Goal: Task Accomplishment & Management: Complete application form

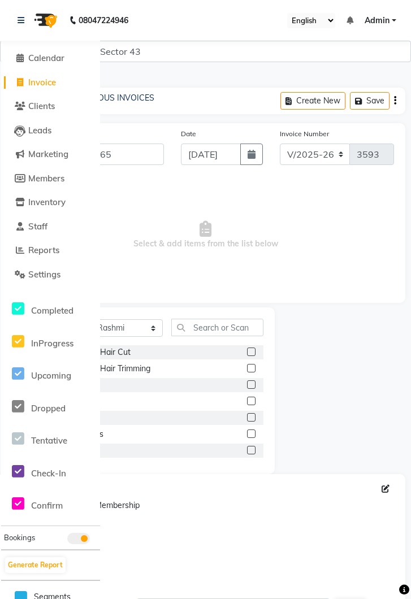
select select "5694"
select select "service"
select select "67564"
click at [20, 28] on link at bounding box center [23, 21] width 11 height 32
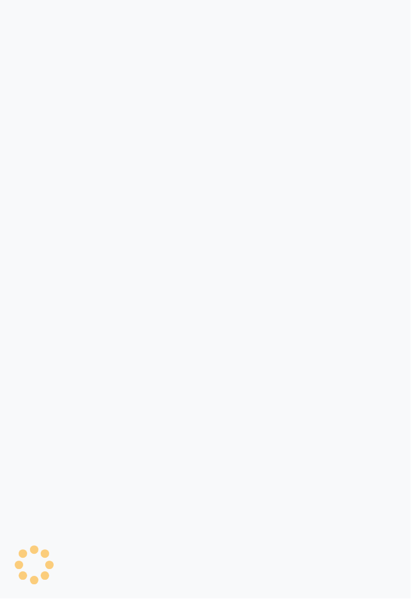
select select "service"
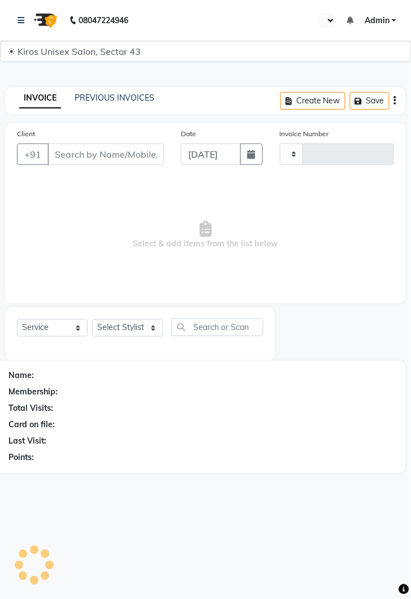
type input "3593"
select select "en"
select select "5694"
click at [85, 155] on input "Client" at bounding box center [106, 154] width 117 height 21
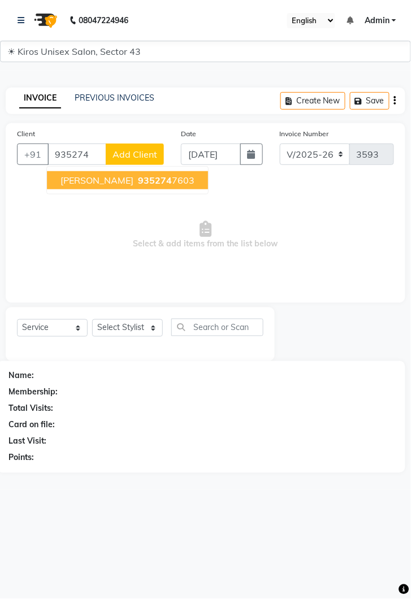
click at [138, 176] on span "935274" at bounding box center [155, 180] width 34 height 11
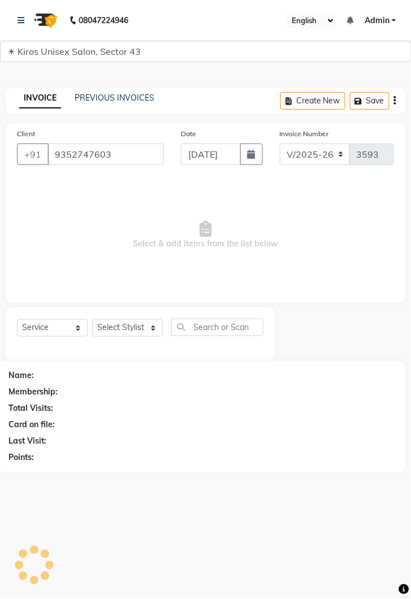
type input "9352747603"
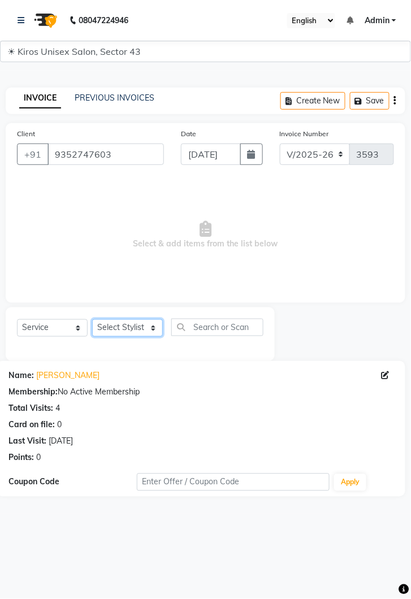
click at [160, 323] on select "Select Stylist Deepak Gunjan Habil Imran Jeet Lalit Lamu Mansi Raj Rashmi Rony …" at bounding box center [127, 329] width 71 height 18
select select "39650"
click at [92, 320] on select "Select Stylist Deepak Gunjan Habil Imran Jeet Lalit Lamu Mansi Raj Rashmi Rony …" at bounding box center [127, 329] width 71 height 18
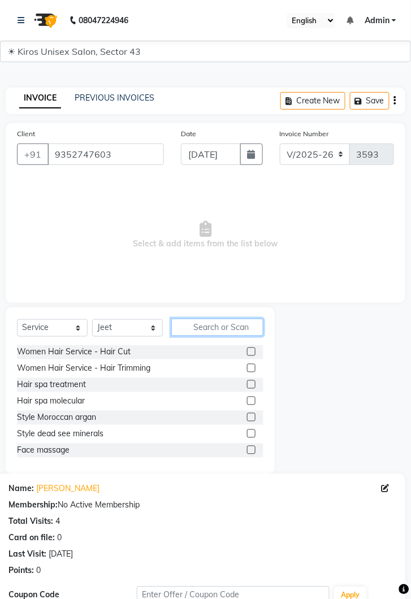
click at [217, 325] on input "text" at bounding box center [217, 328] width 92 height 18
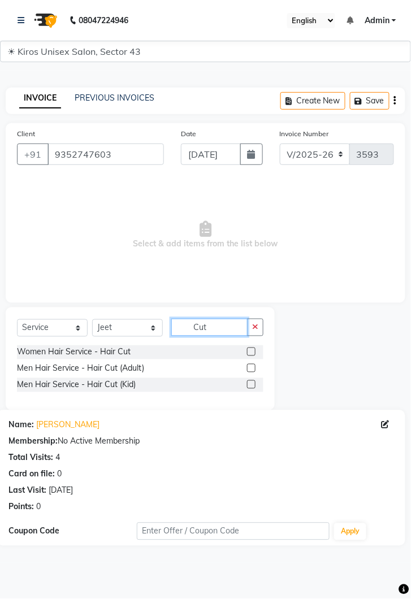
type input "Cut"
click at [251, 368] on label at bounding box center [251, 368] width 8 height 8
click at [251, 368] on input "checkbox" at bounding box center [250, 368] width 7 height 7
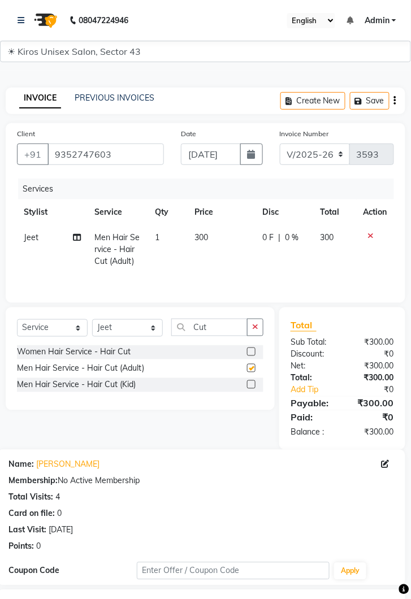
checkbox input "false"
click at [158, 327] on select "Select Stylist Deepak Gunjan Habil Imran Jeet Lalit Lamu Mansi Raj Rashmi Rony …" at bounding box center [127, 329] width 71 height 18
click at [92, 320] on select "Select Stylist Deepak Gunjan Habil Imran Jeet Lalit Lamu Mansi Raj Rashmi Rony …" at bounding box center [127, 329] width 71 height 18
click at [219, 323] on input "Cut" at bounding box center [209, 328] width 76 height 18
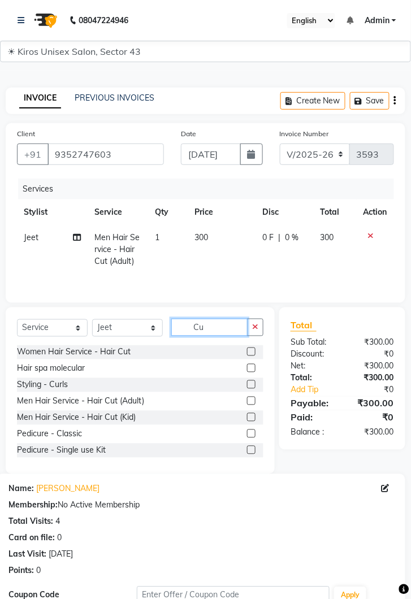
type input "C"
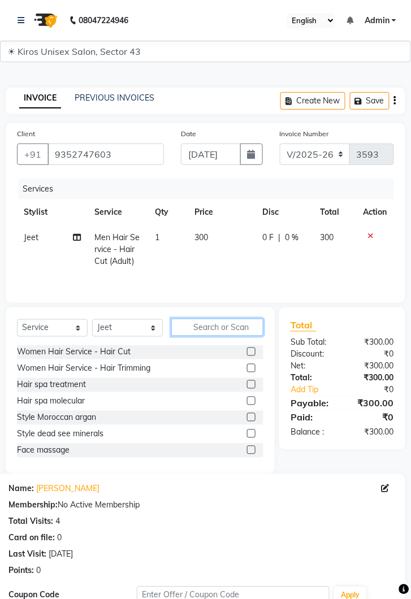
type input "A"
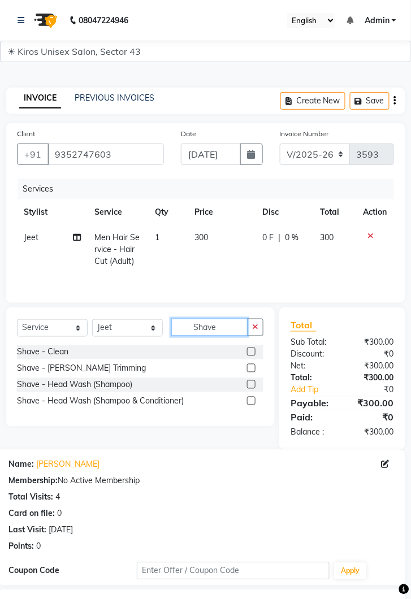
type input "Shave"
click at [252, 352] on label at bounding box center [251, 352] width 8 height 8
click at [252, 352] on input "checkbox" at bounding box center [250, 352] width 7 height 7
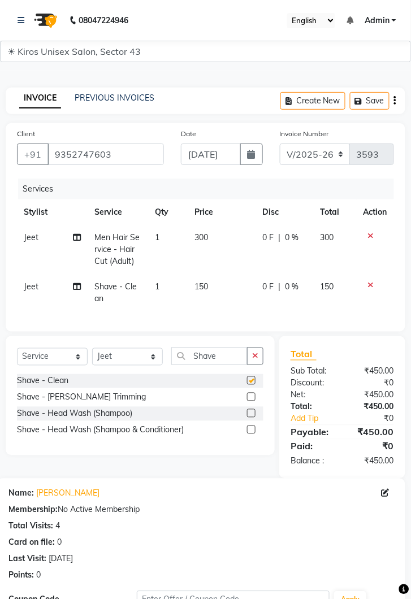
checkbox input "false"
click at [208, 288] on span "150" at bounding box center [202, 287] width 14 height 10
select select "39650"
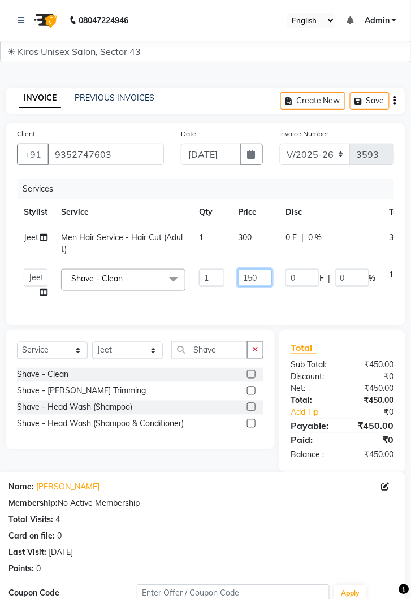
click at [257, 281] on input "150" at bounding box center [255, 278] width 34 height 18
type input "1"
type input "8"
type input "200"
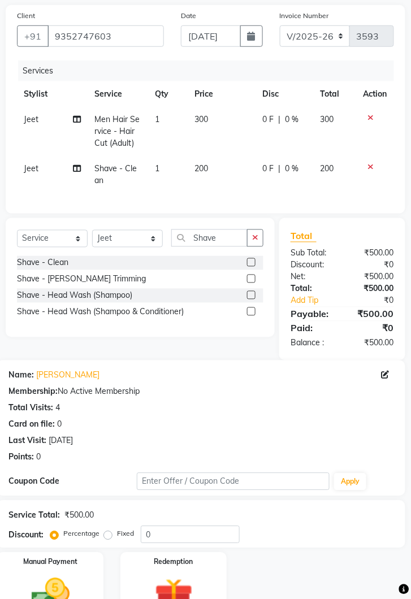
scroll to position [137, 0]
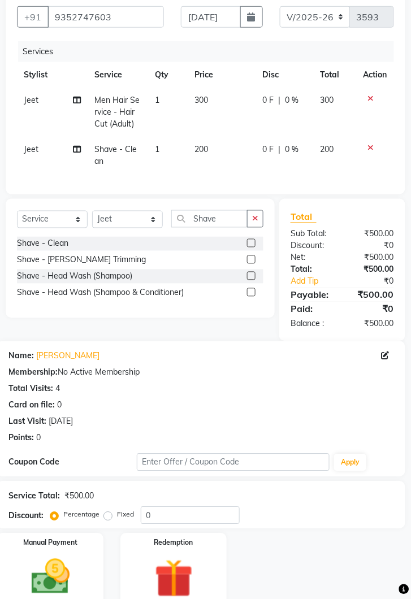
click at [50, 589] on img at bounding box center [50, 577] width 63 height 45
click at [81, 573] on img at bounding box center [50, 578] width 61 height 44
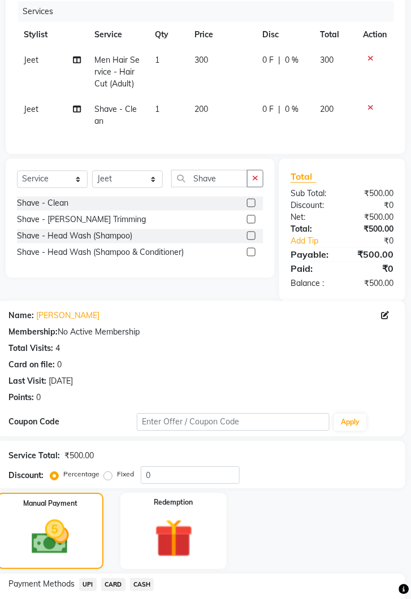
scroll to position [210, 0]
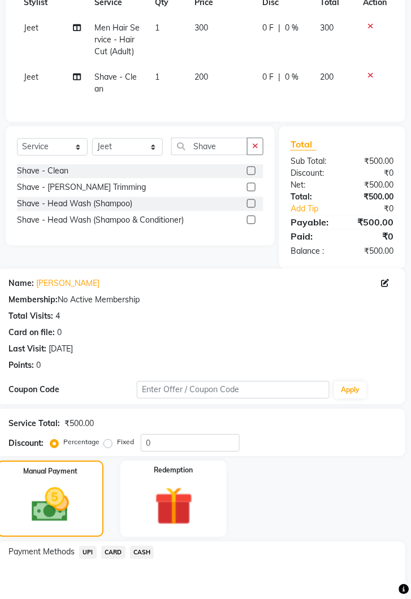
click at [148, 551] on span "CASH" at bounding box center [142, 553] width 24 height 13
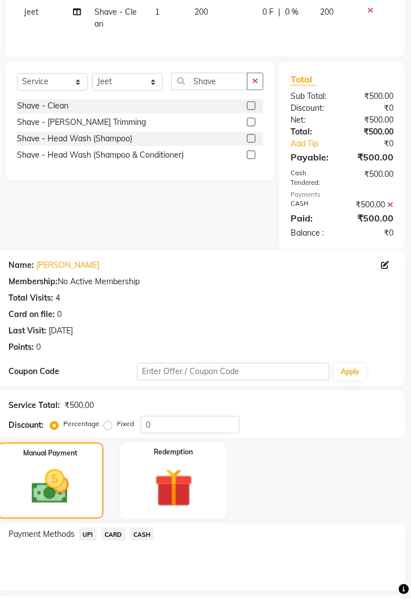
scroll to position [321, 0]
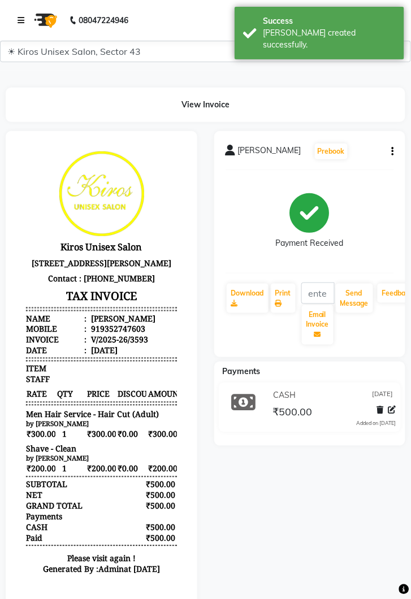
click at [23, 13] on link at bounding box center [23, 21] width 11 height 32
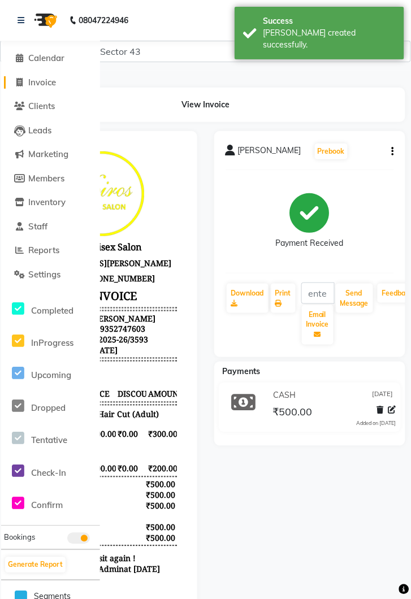
click at [59, 82] on link "Invoice" at bounding box center [50, 82] width 93 height 13
select select "service"
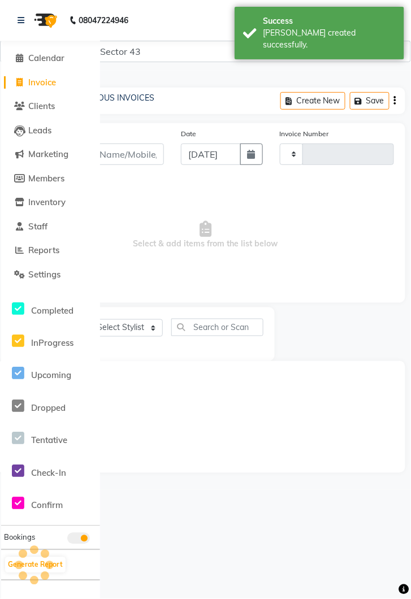
type input "3594"
select select "5694"
click at [23, 16] on icon at bounding box center [21, 20] width 7 height 8
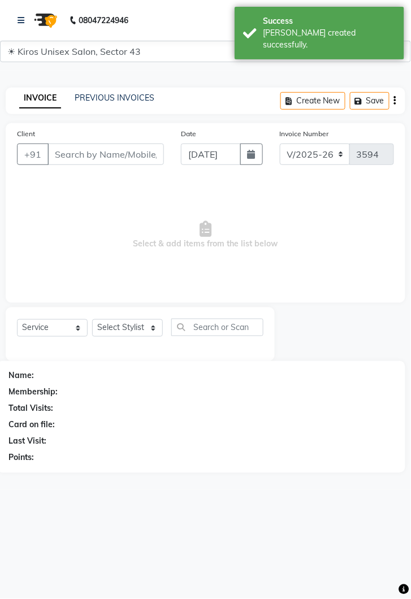
click at [29, 15] on img at bounding box center [45, 21] width 32 height 32
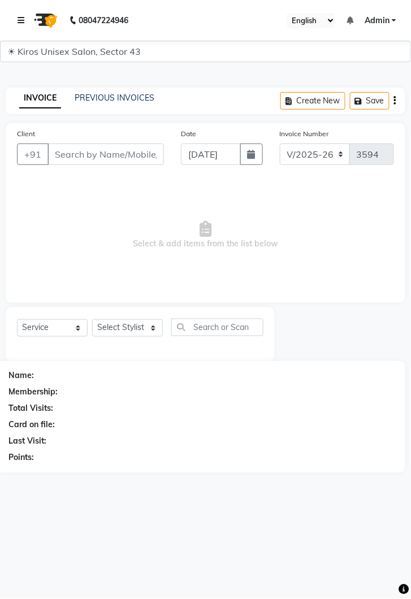
click at [26, 15] on link at bounding box center [23, 21] width 11 height 32
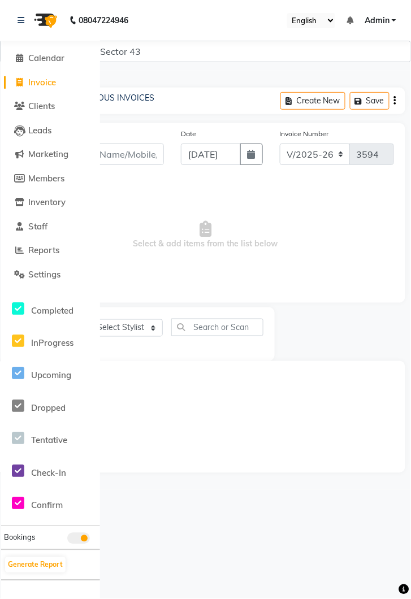
click at [63, 85] on link "Invoice" at bounding box center [50, 82] width 93 height 13
select select "service"
type input "3594"
select select "5694"
click at [34, 79] on span "Invoice" at bounding box center [42, 82] width 28 height 11
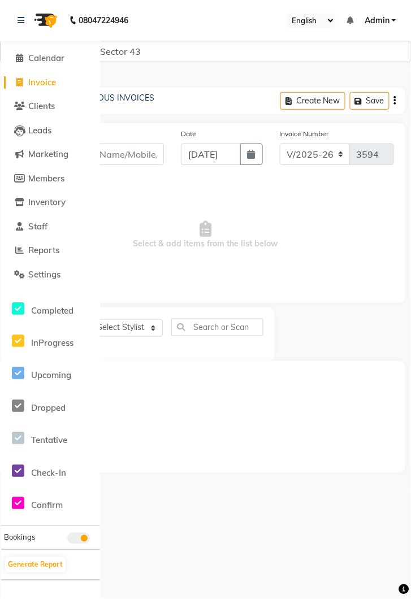
select select "service"
select select "5694"
type input "3594"
click at [24, 22] on icon at bounding box center [21, 20] width 7 height 8
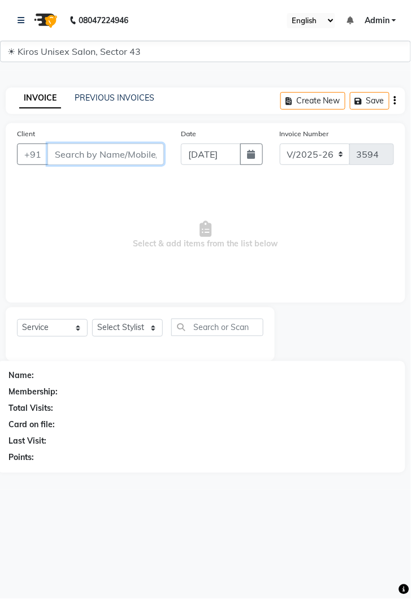
click at [97, 158] on input "Client" at bounding box center [106, 154] width 117 height 21
type input "7757862167"
click at [149, 158] on span "Add Client" at bounding box center [135, 154] width 45 height 11
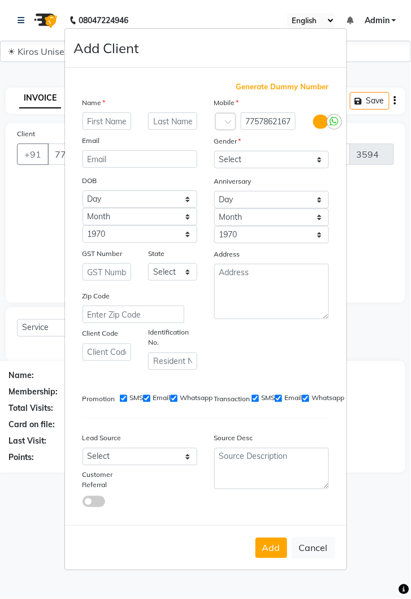
click at [109, 130] on input "text" at bounding box center [107, 122] width 49 height 18
type input "Himansi"
click at [315, 169] on select "Select Male Female Other Prefer Not To Say" at bounding box center [271, 160] width 115 height 18
select select "female"
click at [214, 169] on select "Select Male Female Other Prefer Not To Say" at bounding box center [271, 160] width 115 height 18
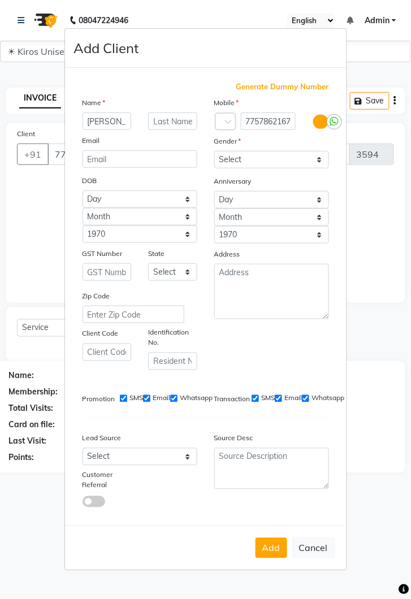
click at [271, 559] on button "Add" at bounding box center [272, 548] width 32 height 20
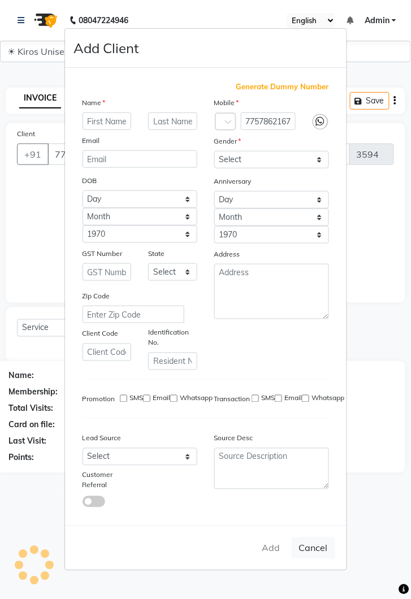
select select
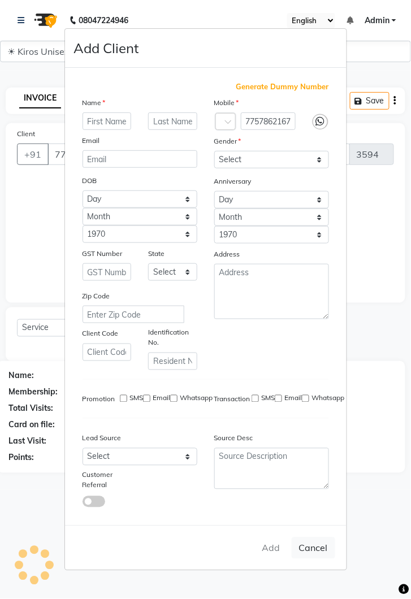
select select
checkbox input "false"
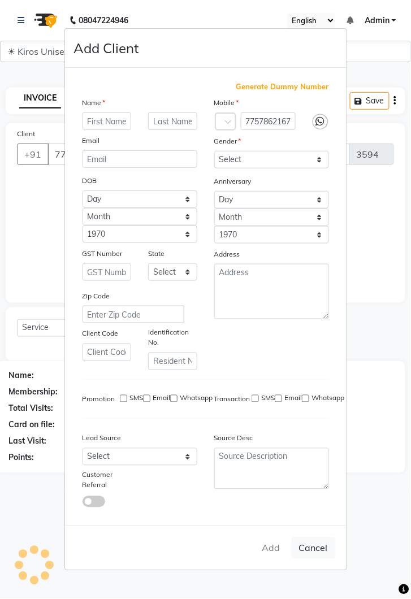
checkbox input "false"
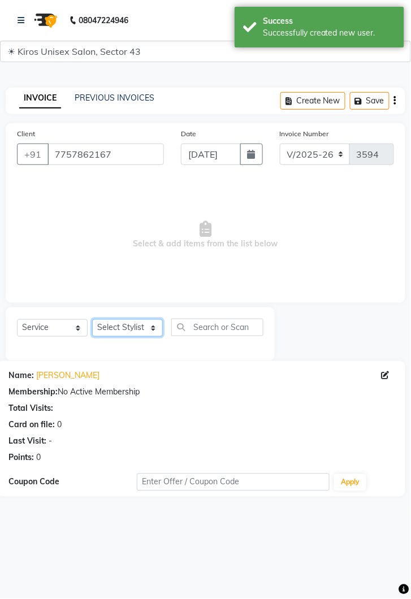
click at [156, 327] on select "Select Stylist Deepak Gunjan Habil Imran Jeet Lalit Lamu Mansi Raj Rashmi Rony …" at bounding box center [127, 329] width 71 height 18
select select "69096"
click at [92, 320] on select "Select Stylist Deepak Gunjan Habil Imran Jeet Lalit Lamu Mansi Raj Rashmi Rony …" at bounding box center [127, 329] width 71 height 18
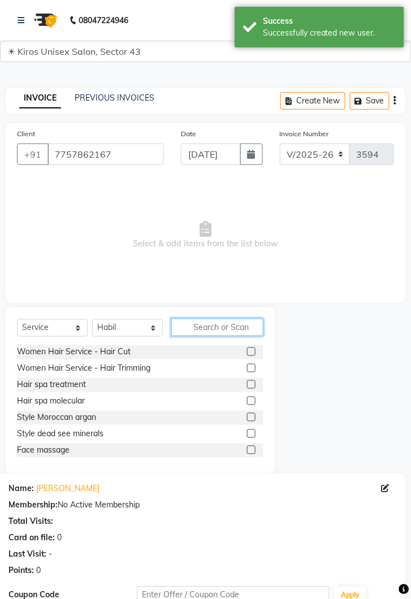
click at [212, 322] on input "text" at bounding box center [217, 328] width 92 height 18
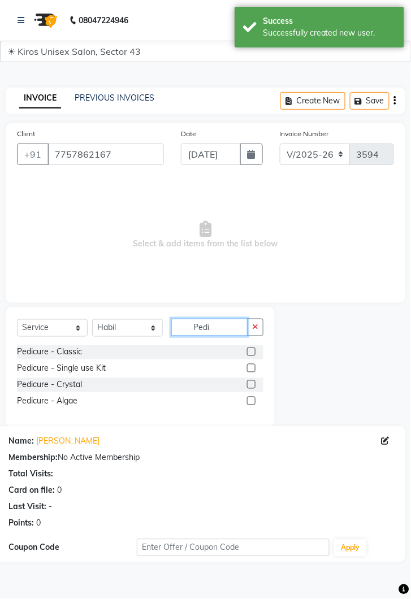
type input "Pedi"
click at [252, 350] on label at bounding box center [251, 352] width 8 height 8
click at [252, 350] on input "checkbox" at bounding box center [250, 352] width 7 height 7
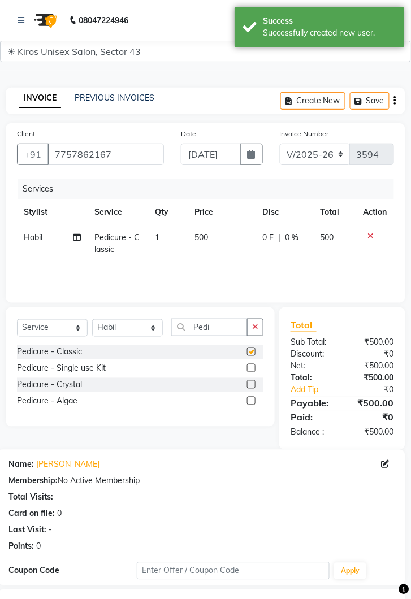
checkbox input "false"
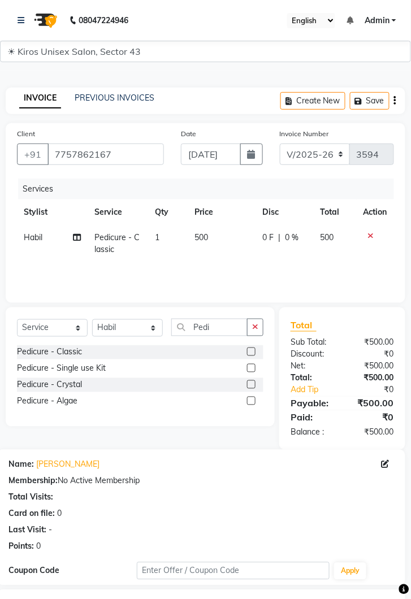
click at [225, 238] on td "500" at bounding box center [222, 243] width 68 height 37
select select "69096"
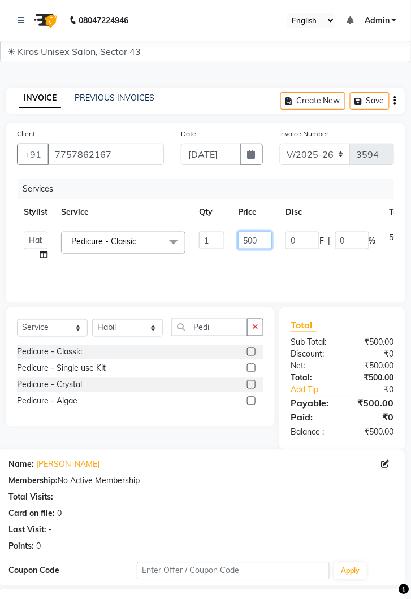
click at [265, 238] on input "500" at bounding box center [255, 241] width 34 height 18
type input "5"
type input "1000"
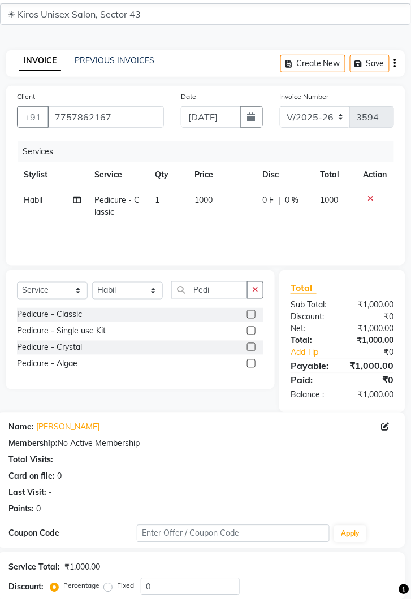
scroll to position [109, 0]
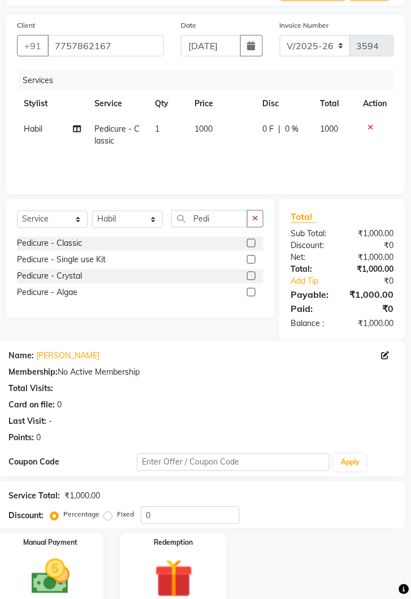
click at [57, 580] on img at bounding box center [50, 577] width 63 height 45
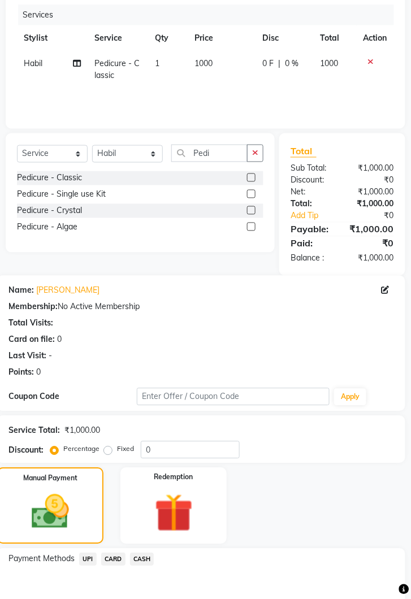
scroll to position [181, 0]
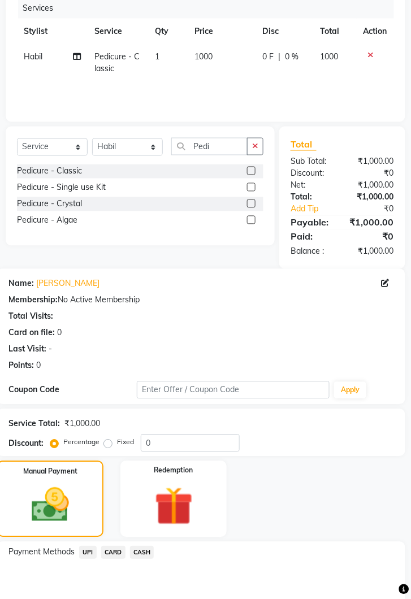
click at [118, 550] on span "CARD" at bounding box center [113, 553] width 24 height 13
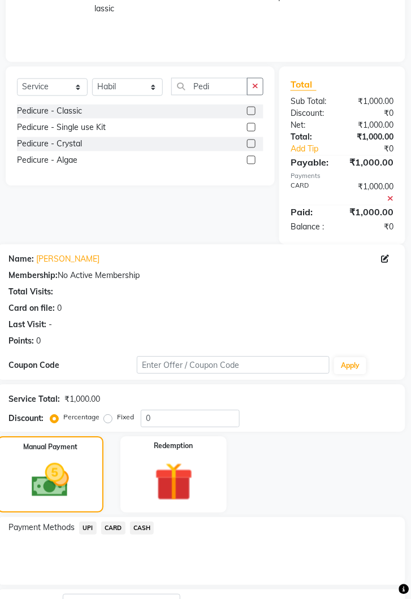
scroll to position [281, 0]
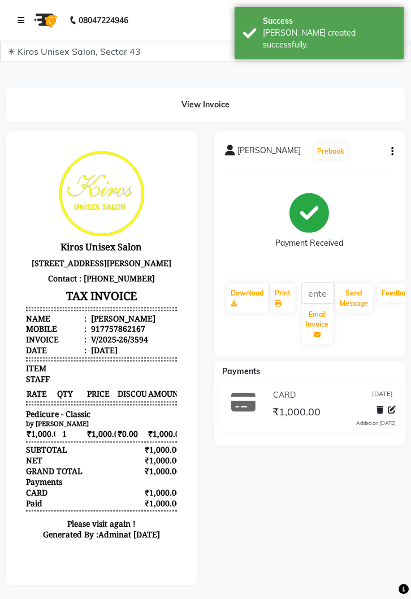
click at [27, 20] on link at bounding box center [23, 21] width 11 height 32
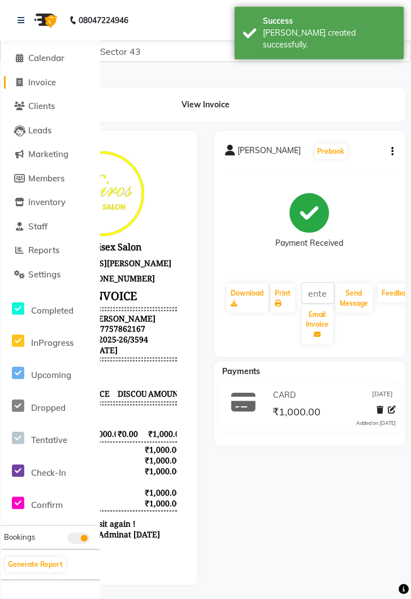
click at [39, 83] on span "Invoice" at bounding box center [42, 82] width 28 height 11
select select "5694"
select select "service"
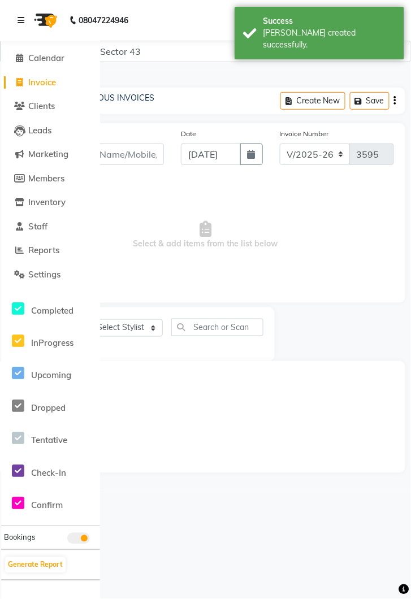
click at [19, 20] on icon at bounding box center [21, 20] width 7 height 8
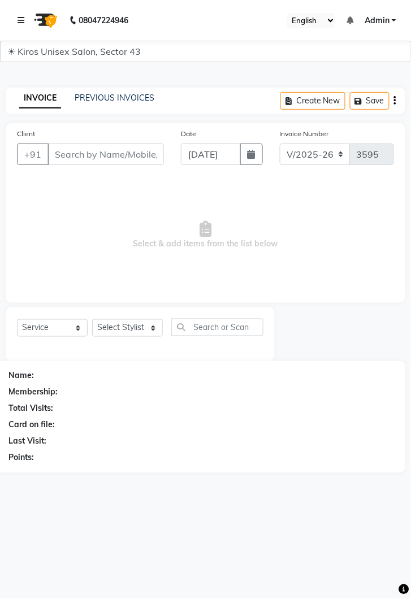
click at [19, 25] on link at bounding box center [23, 21] width 11 height 32
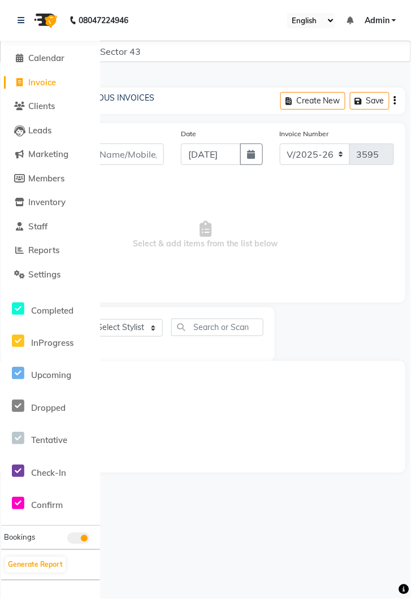
click at [47, 86] on span "Invoice" at bounding box center [42, 82] width 28 height 11
select select "service"
type input "3595"
select select "5694"
click at [24, 76] on span at bounding box center [19, 82] width 17 height 13
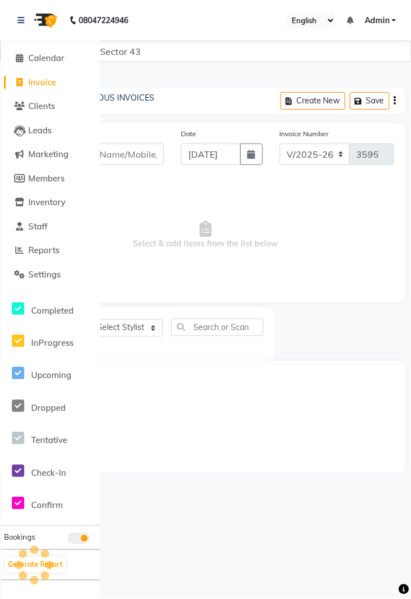
select select "service"
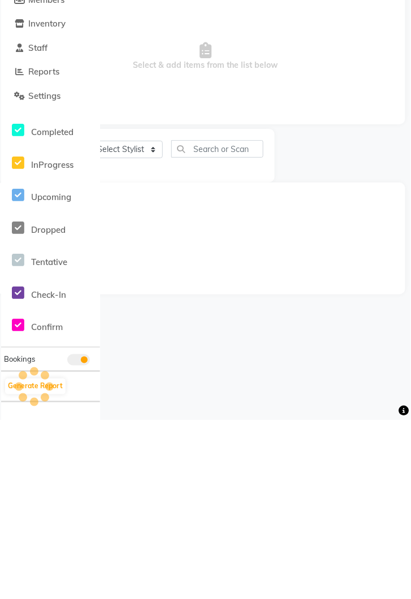
select select "5694"
type input "3595"
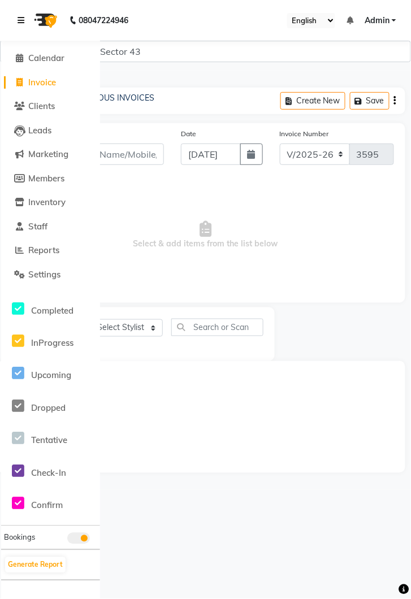
click at [28, 23] on link at bounding box center [23, 21] width 11 height 32
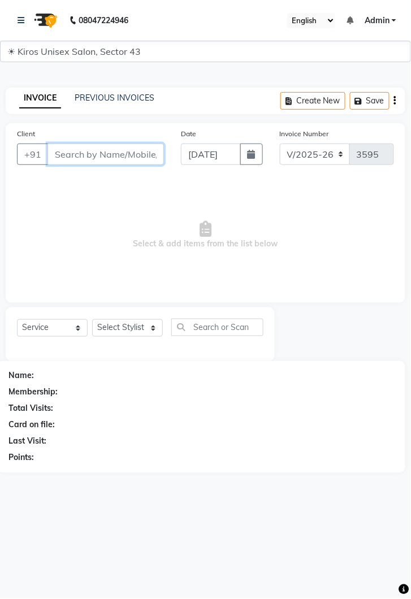
click at [89, 158] on input "Client" at bounding box center [106, 154] width 117 height 21
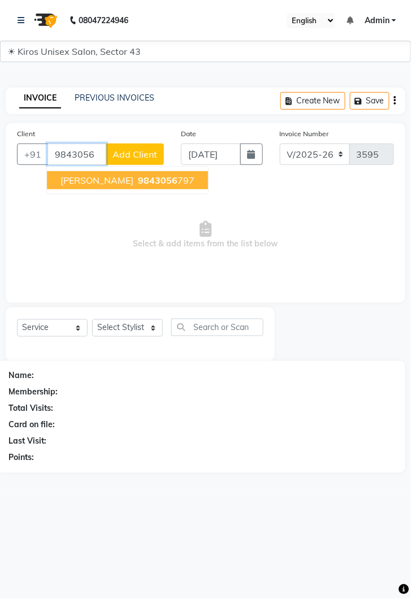
click at [138, 179] on span "9843056" at bounding box center [158, 180] width 40 height 11
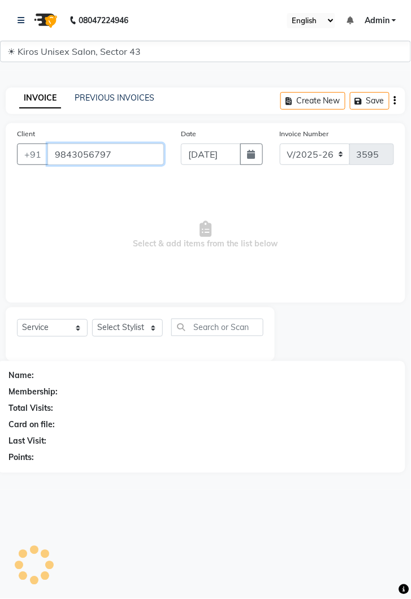
type input "9843056797"
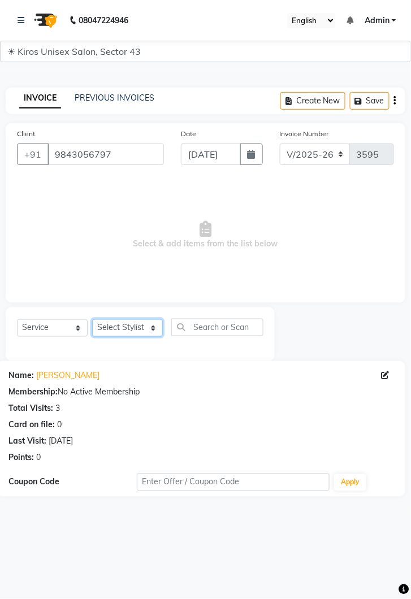
click at [153, 329] on select "Select Stylist Deepak Gunjan Habil Imran Jeet Lalit Lamu Mansi Raj Rashmi Rony …" at bounding box center [127, 329] width 71 height 18
select select "90704"
click at [92, 320] on select "Select Stylist Deepak Gunjan Habil Imran Jeet Lalit Lamu Mansi Raj Rashmi Rony …" at bounding box center [127, 329] width 71 height 18
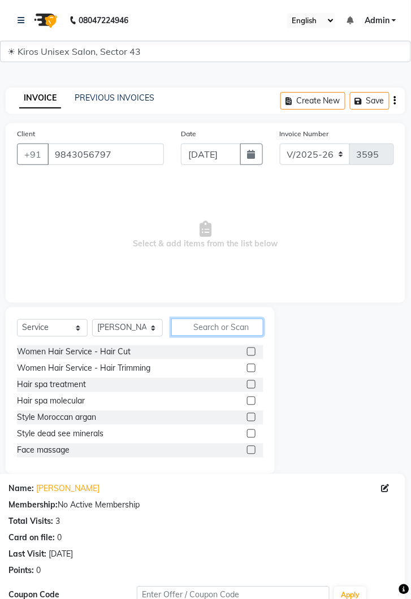
click at [212, 325] on input "text" at bounding box center [217, 328] width 92 height 18
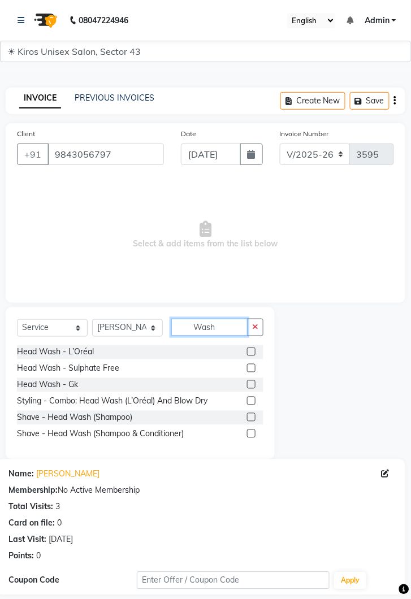
type input "Wash"
click at [251, 351] on label at bounding box center [251, 352] width 8 height 8
click at [251, 351] on input "checkbox" at bounding box center [250, 352] width 7 height 7
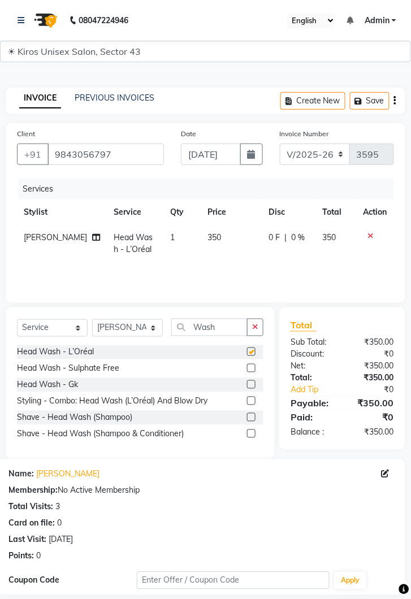
checkbox input "false"
click at [153, 325] on select "Select Stylist Deepak Gunjan Habil Imran Jeet Lalit Lamu Mansi Raj Rashmi Rony …" at bounding box center [127, 329] width 71 height 18
select select "39647"
click at [92, 320] on select "Select Stylist Deepak Gunjan Habil Imran Jeet Lalit Lamu Mansi Raj Rashmi Rony …" at bounding box center [127, 329] width 71 height 18
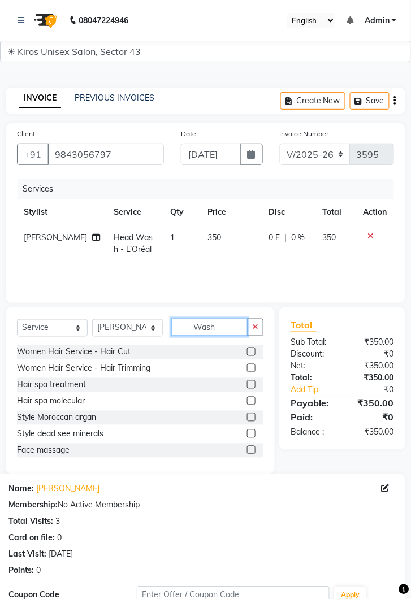
click at [223, 326] on input "Wash" at bounding box center [209, 328] width 76 height 18
click at [229, 326] on input "Wash" at bounding box center [209, 328] width 76 height 18
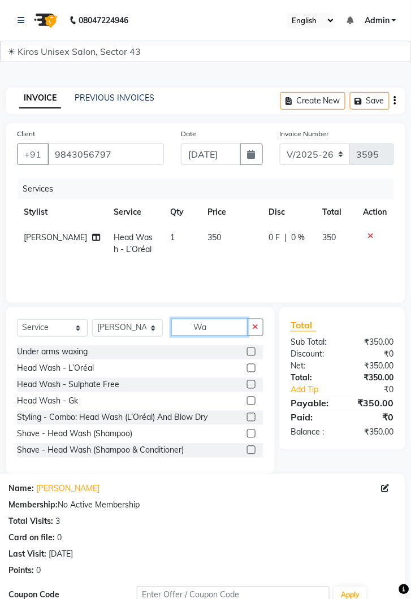
type input "W"
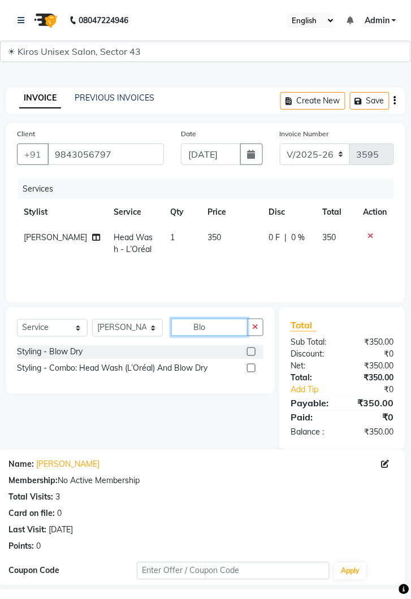
type input "Blo"
click at [251, 351] on label at bounding box center [251, 352] width 8 height 8
click at [251, 351] on input "checkbox" at bounding box center [250, 352] width 7 height 7
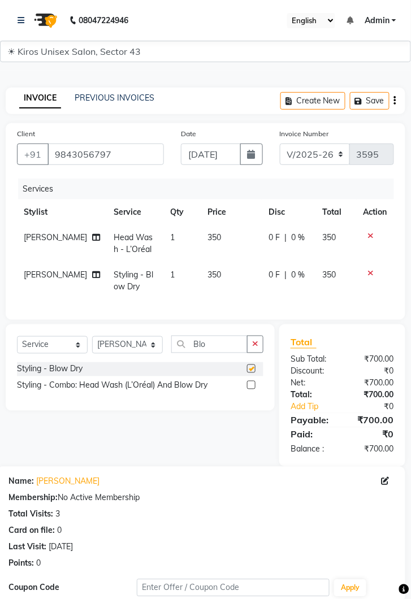
checkbox input "false"
click at [208, 271] on span "350" at bounding box center [215, 275] width 14 height 10
select select "39647"
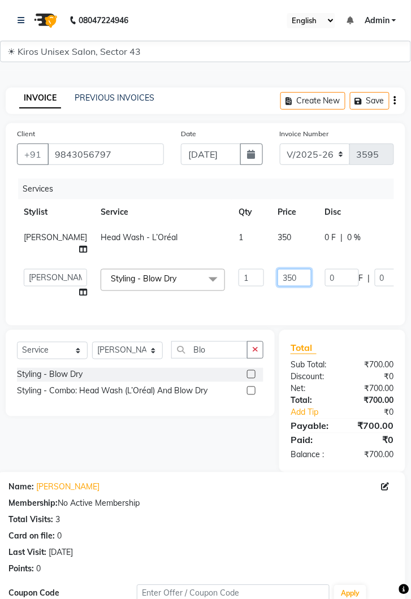
click at [278, 279] on input "350" at bounding box center [295, 278] width 34 height 18
click at [255, 349] on button "button" at bounding box center [255, 351] width 16 height 18
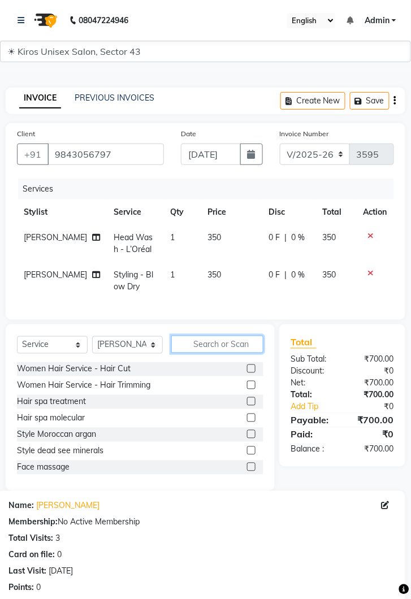
click at [257, 348] on input "text" at bounding box center [217, 345] width 92 height 18
click at [257, 343] on input "text" at bounding box center [217, 345] width 92 height 18
click at [208, 276] on span "350" at bounding box center [215, 275] width 14 height 10
select select "39647"
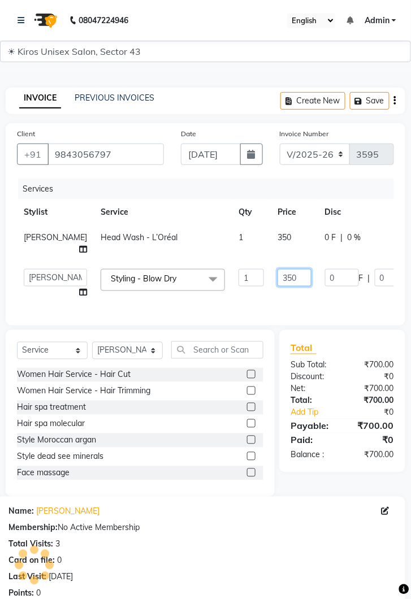
click at [278, 275] on input "350" at bounding box center [295, 278] width 34 height 18
type input "3"
type input "400"
click at [257, 238] on tr "Sujit Head Wash - L’Oréal 1 350 0 F | 0 % 350" at bounding box center [255, 243] width 476 height 37
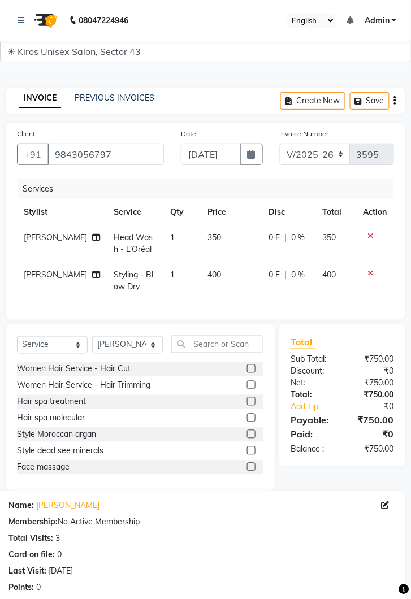
click at [213, 241] on td "350" at bounding box center [231, 243] width 61 height 37
select select "90704"
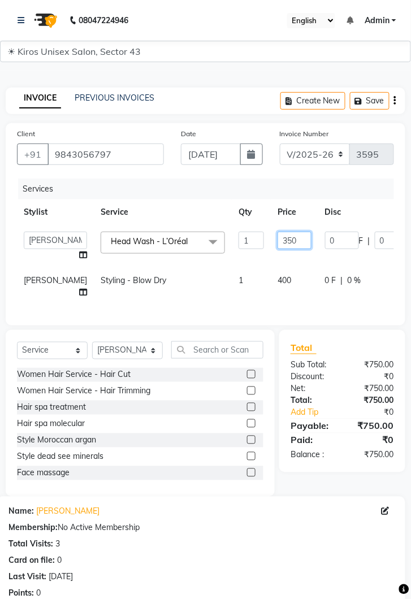
click at [278, 241] on input "350" at bounding box center [295, 241] width 34 height 18
type input "3"
click at [278, 243] on input "400" at bounding box center [295, 241] width 34 height 18
type input "4"
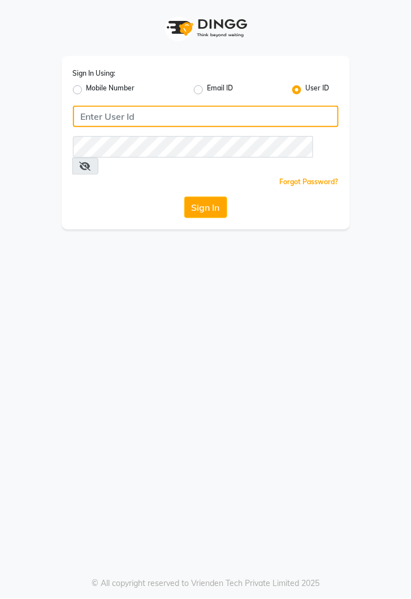
click at [207, 107] on input "Username" at bounding box center [206, 116] width 266 height 21
type input "kiros"
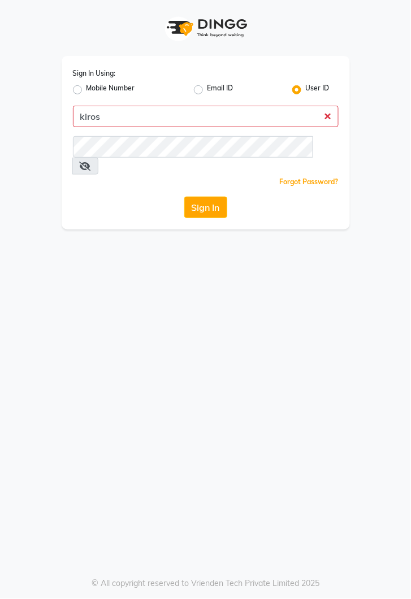
click at [184, 197] on button "Sign In" at bounding box center [205, 207] width 43 height 21
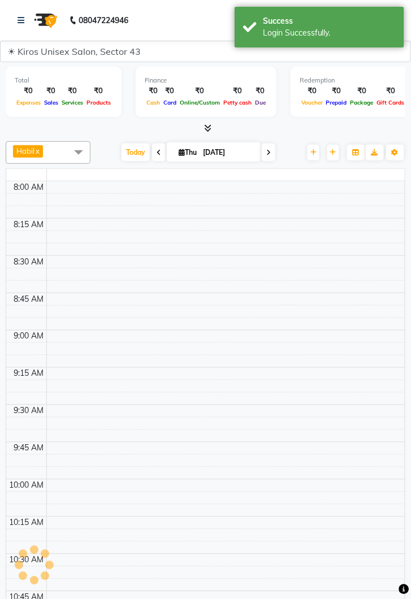
select select "en"
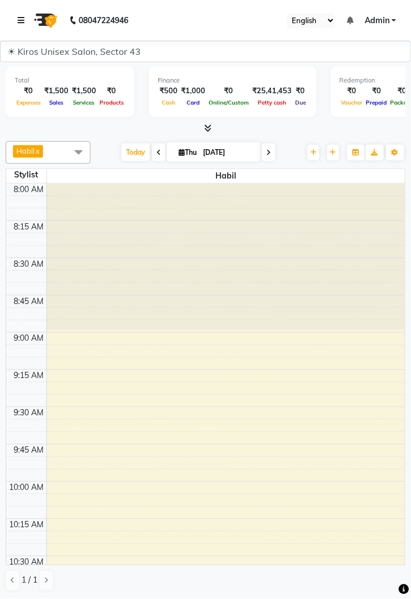
click at [18, 19] on icon at bounding box center [21, 20] width 7 height 8
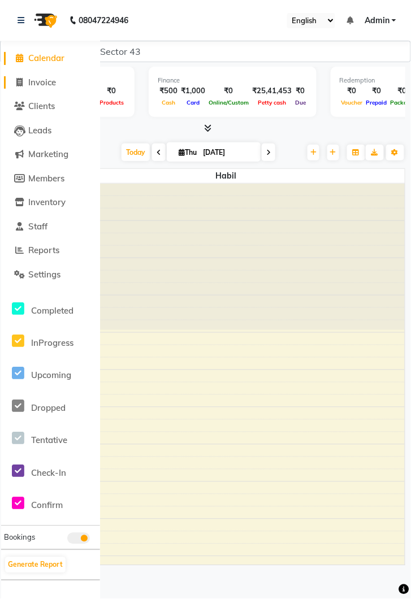
click at [53, 83] on span "Invoice" at bounding box center [42, 82] width 28 height 11
select select "service"
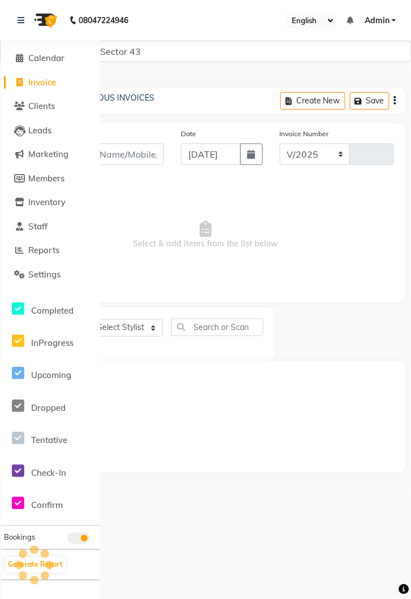
select select "5694"
type input "3595"
click at [20, 24] on icon at bounding box center [21, 20] width 7 height 8
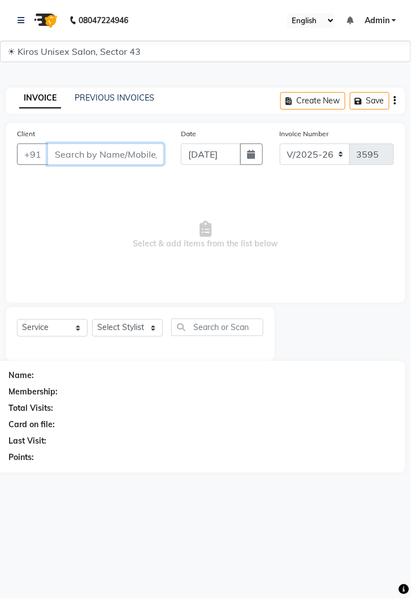
click at [100, 157] on input "Client" at bounding box center [106, 154] width 117 height 21
click at [34, 96] on link "INVOICE" at bounding box center [40, 98] width 42 height 20
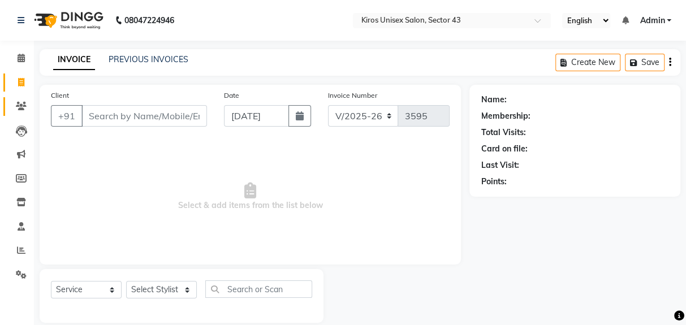
click at [19, 108] on icon at bounding box center [21, 106] width 11 height 8
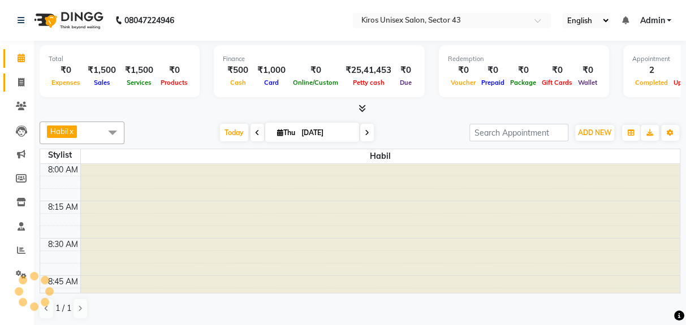
click at [28, 88] on span at bounding box center [21, 82] width 20 height 13
select select "service"
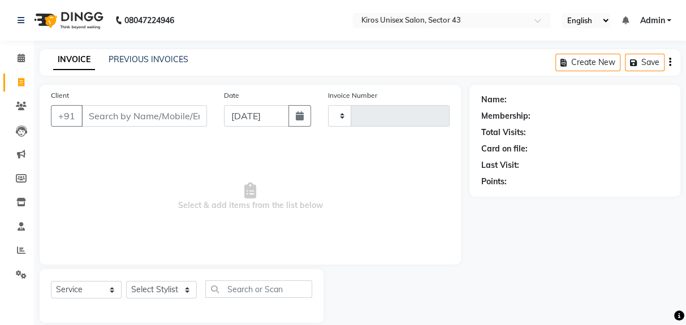
type input "3595"
select select "5694"
click at [168, 78] on main "INVOICE PREVIOUS INVOICES Create New Save Client +91 Date 04-09-2025 Invoice Nu…" at bounding box center [360, 194] width 652 height 291
click at [157, 63] on link "PREVIOUS INVOICES" at bounding box center [149, 59] width 80 height 10
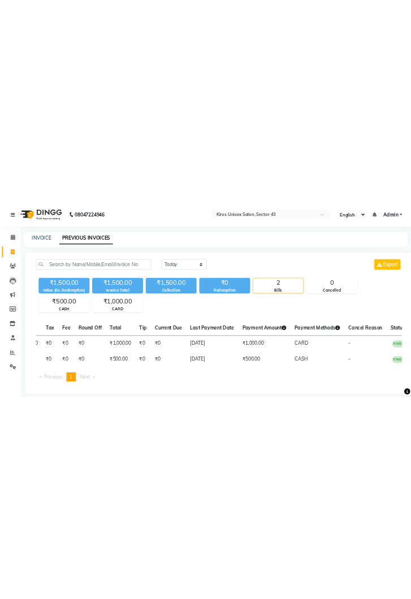
scroll to position [0, 302]
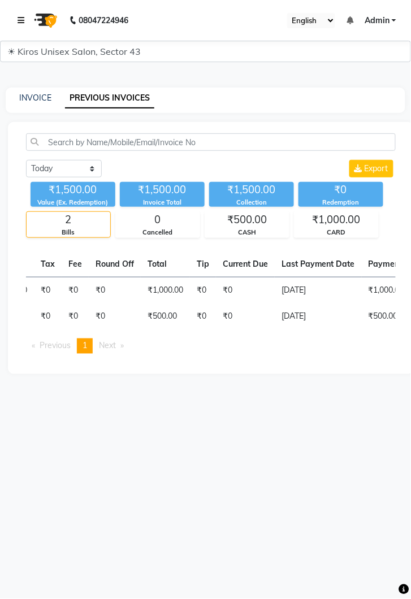
click at [18, 21] on icon at bounding box center [21, 20] width 7 height 8
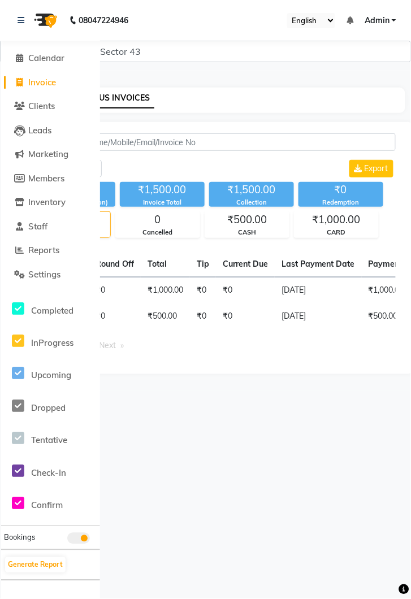
click at [56, 83] on span "Invoice" at bounding box center [42, 82] width 28 height 11
select select "service"
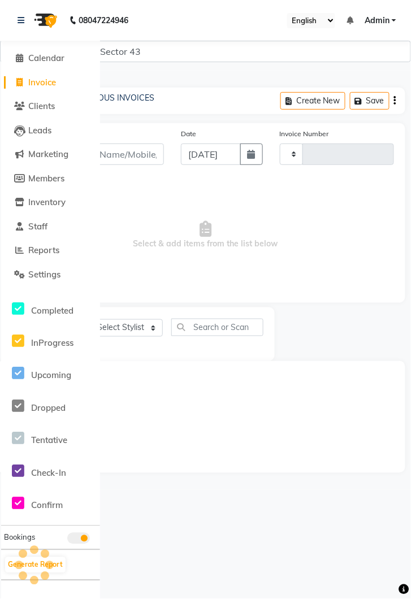
type input "3595"
select select "5694"
click at [49, 79] on span "Invoice" at bounding box center [42, 82] width 28 height 11
select select "service"
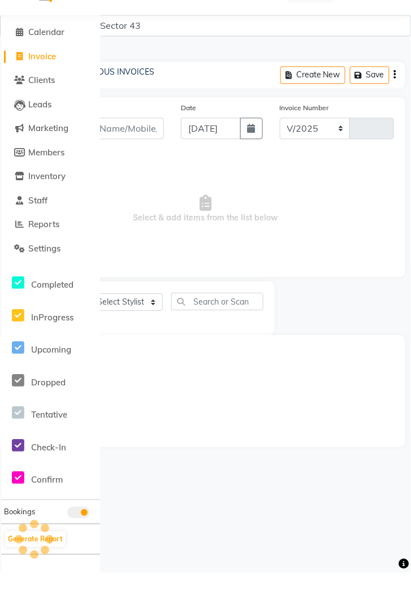
select select "5694"
type input "3595"
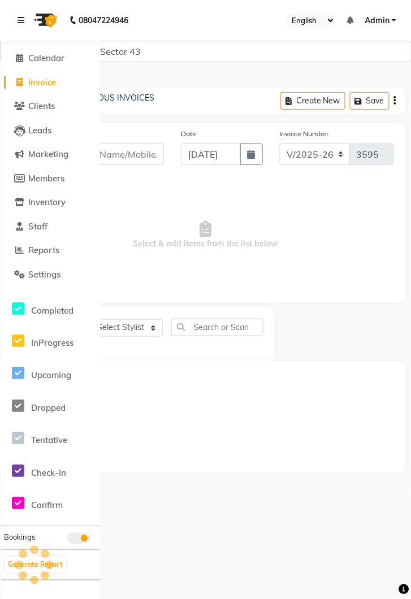
click at [23, 12] on link at bounding box center [23, 21] width 11 height 32
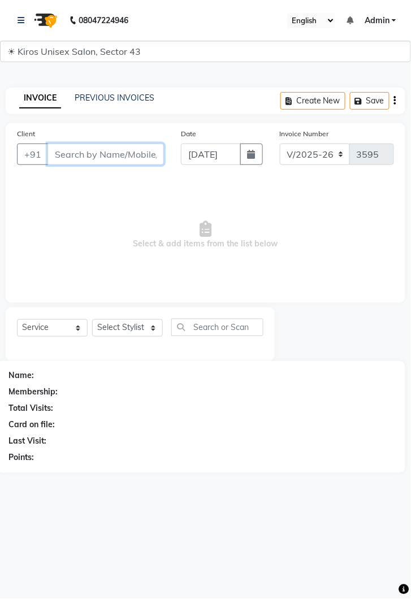
click at [97, 154] on input "Client" at bounding box center [106, 154] width 117 height 21
click at [109, 154] on input "Client" at bounding box center [106, 154] width 117 height 21
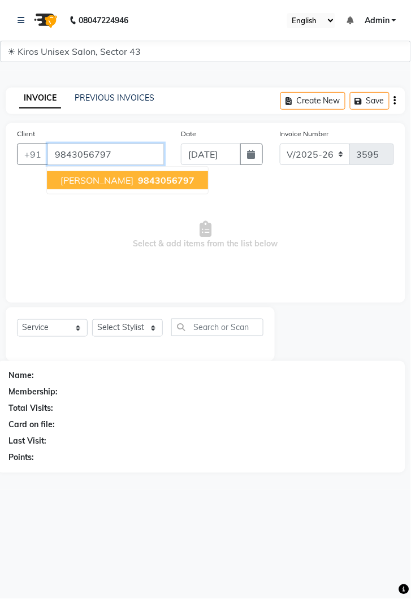
type input "9843056797"
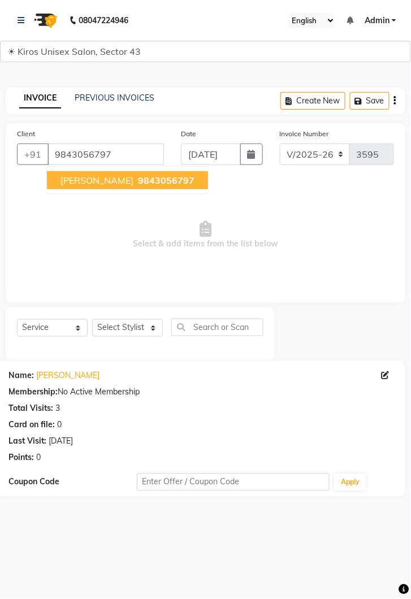
click at [138, 183] on span "9843056797" at bounding box center [166, 180] width 57 height 11
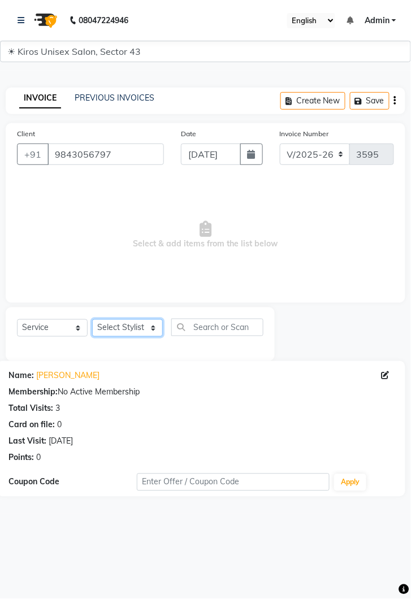
click at [153, 325] on select "Select Stylist Deepak Gunjan Habil Imran Jeet Lalit Lamu Mansi Raj Rashmi Rony …" at bounding box center [127, 329] width 71 height 18
select select "90704"
click at [92, 320] on select "Select Stylist Deepak Gunjan Habil Imran Jeet Lalit Lamu Mansi Raj Rashmi Rony …" at bounding box center [127, 329] width 71 height 18
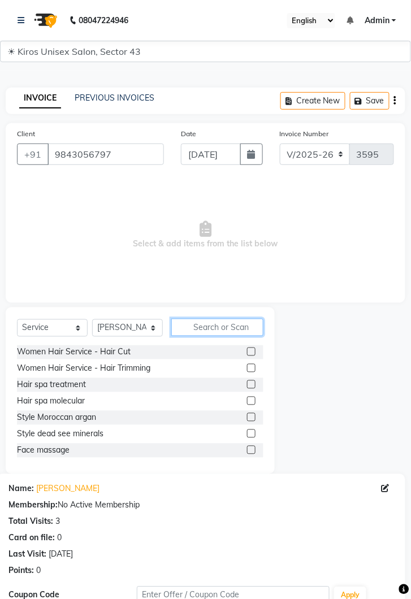
click at [221, 325] on input "text" at bounding box center [217, 328] width 92 height 18
click at [220, 324] on input "text" at bounding box center [217, 328] width 92 height 18
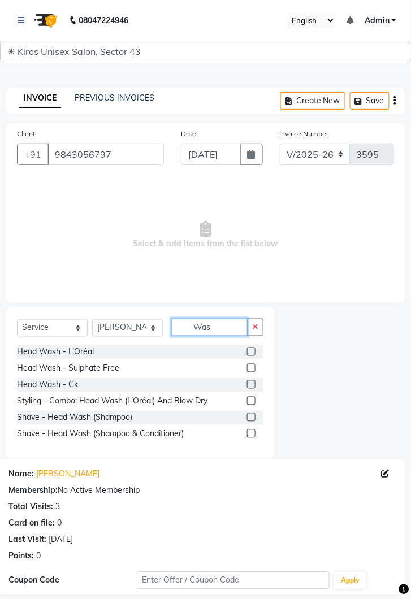
type input "Was"
click at [251, 325] on label at bounding box center [251, 352] width 8 height 8
click at [251, 325] on input "checkbox" at bounding box center [250, 352] width 7 height 7
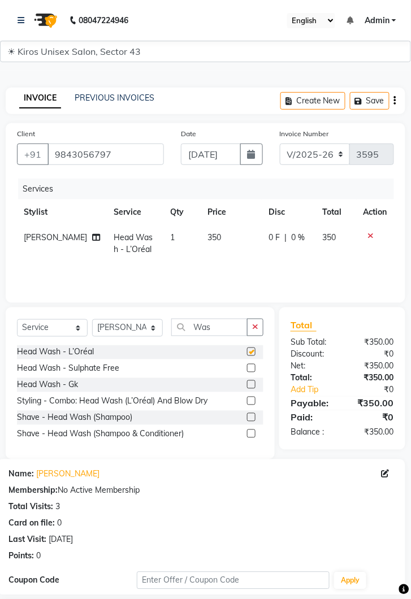
checkbox input "false"
click at [157, 325] on select "Select Stylist Deepak Gunjan Habil Imran Jeet Lalit Lamu Mansi Raj Rashmi Rony …" at bounding box center [127, 329] width 71 height 18
select select "39647"
click at [92, 320] on select "Select Stylist Deepak Gunjan Habil Imran Jeet Lalit Lamu Mansi Raj Rashmi Rony …" at bounding box center [127, 329] width 71 height 18
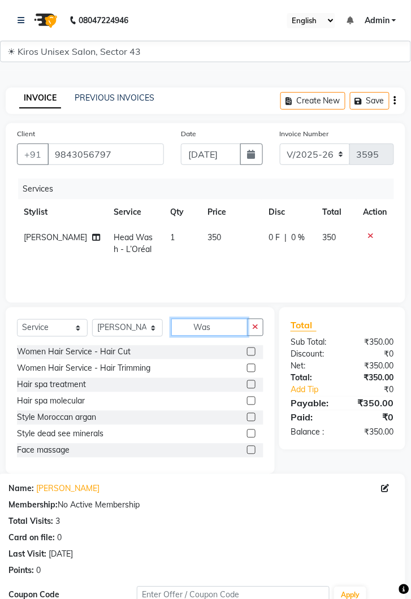
click at [222, 325] on input "Was" at bounding box center [209, 328] width 76 height 18
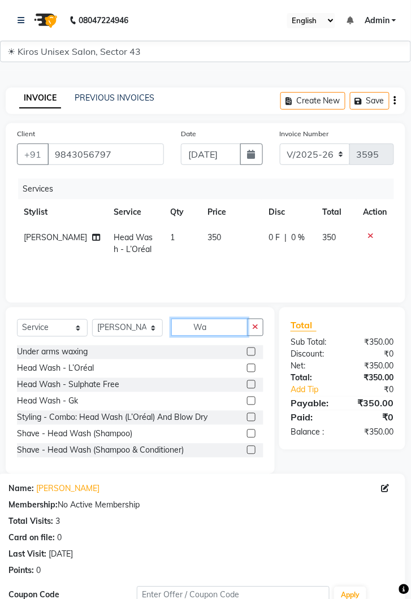
type input "W"
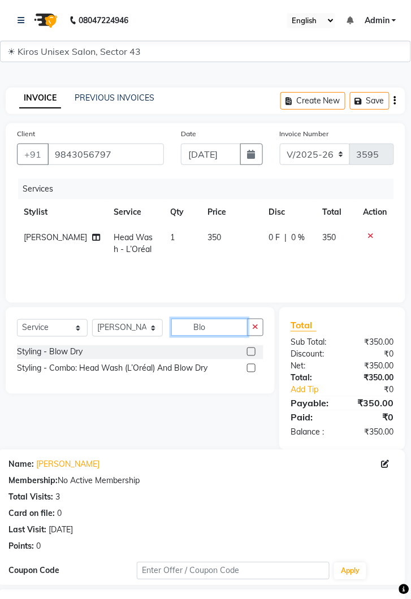
type input "Blo"
click at [251, 325] on label at bounding box center [251, 352] width 8 height 8
click at [251, 325] on input "checkbox" at bounding box center [250, 352] width 7 height 7
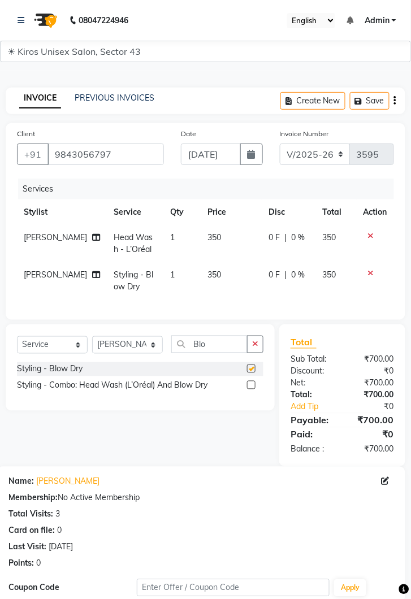
checkbox input "false"
click at [217, 274] on td "350" at bounding box center [231, 280] width 61 height 37
select select "39647"
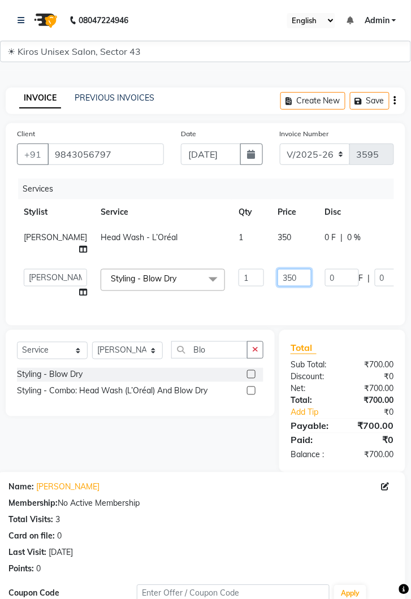
click at [278, 281] on input "350" at bounding box center [295, 278] width 34 height 18
click at [278, 277] on input "350" at bounding box center [295, 278] width 34 height 18
type input "3"
type input "5"
type input "500"
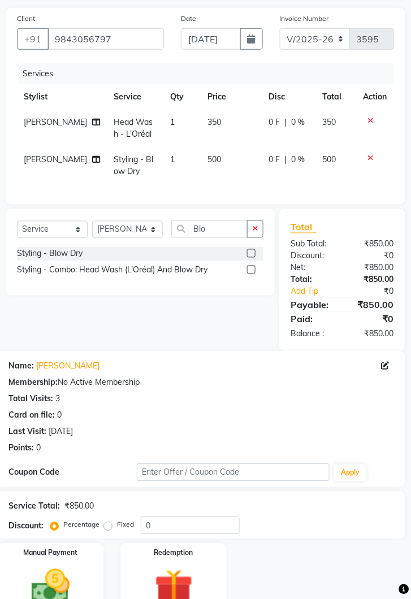
scroll to position [126, 0]
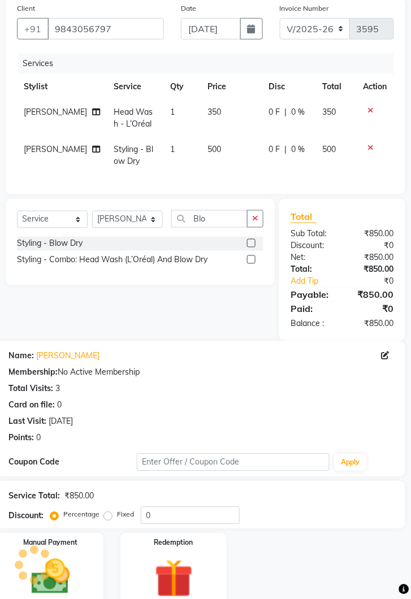
click at [74, 325] on img at bounding box center [50, 577] width 63 height 45
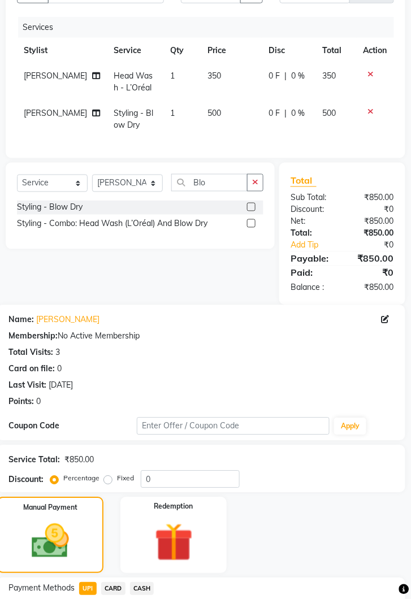
scroll to position [214, 0]
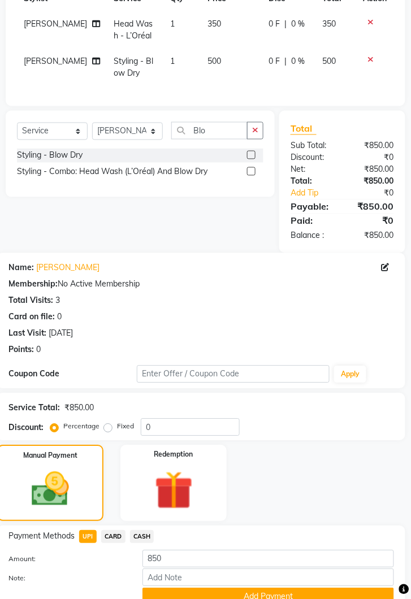
click at [295, 325] on button "Add Payment" at bounding box center [269, 598] width 252 height 18
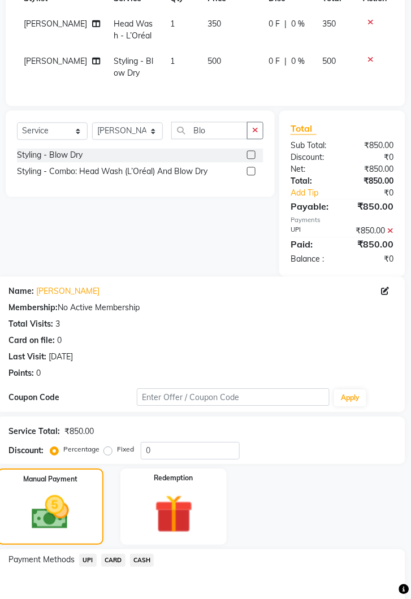
scroll to position [286, 0]
